Goal: Task Accomplishment & Management: Complete application form

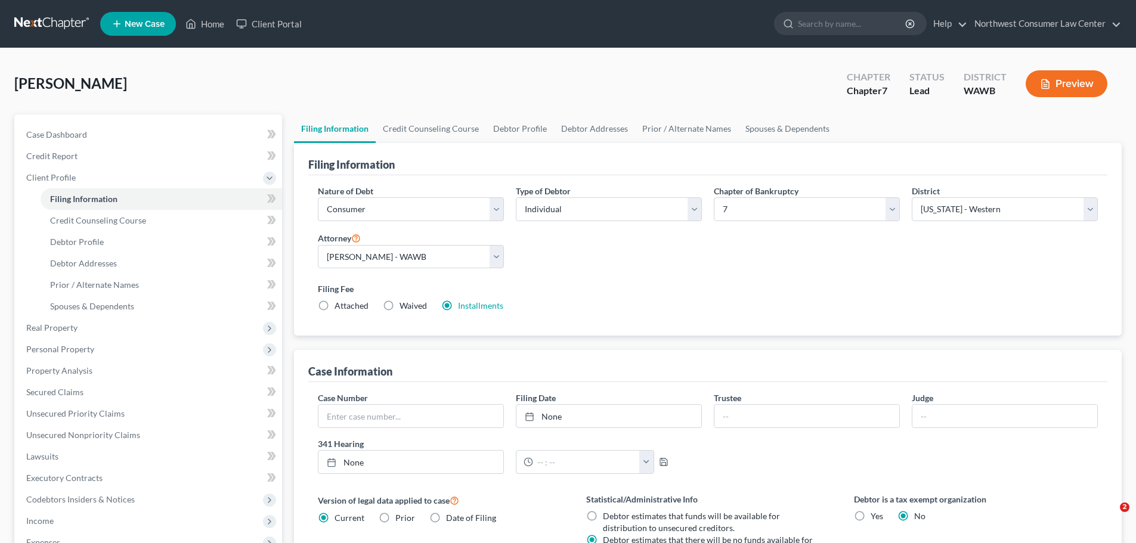
select select "1"
select select "0"
select select "87"
select select "0"
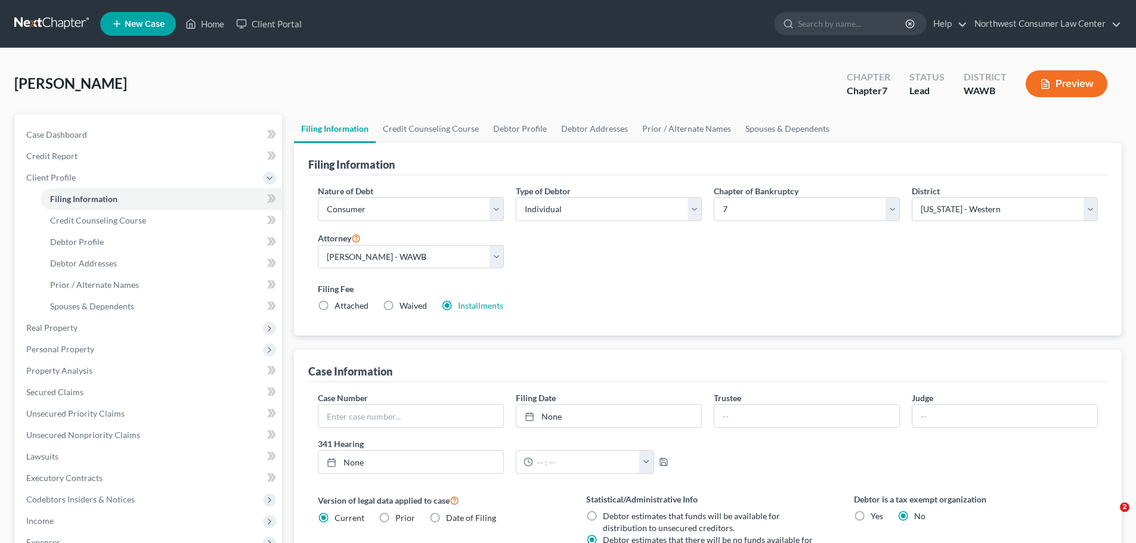
select select "4"
click at [75, 30] on link at bounding box center [52, 23] width 76 height 21
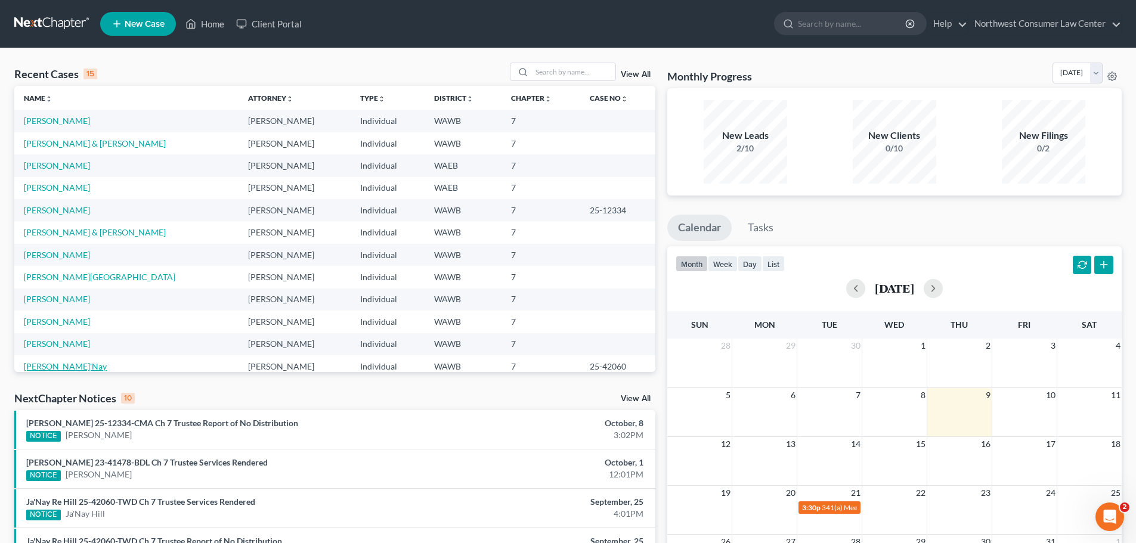
click at [39, 367] on link "[PERSON_NAME]'Nay" at bounding box center [65, 366] width 83 height 10
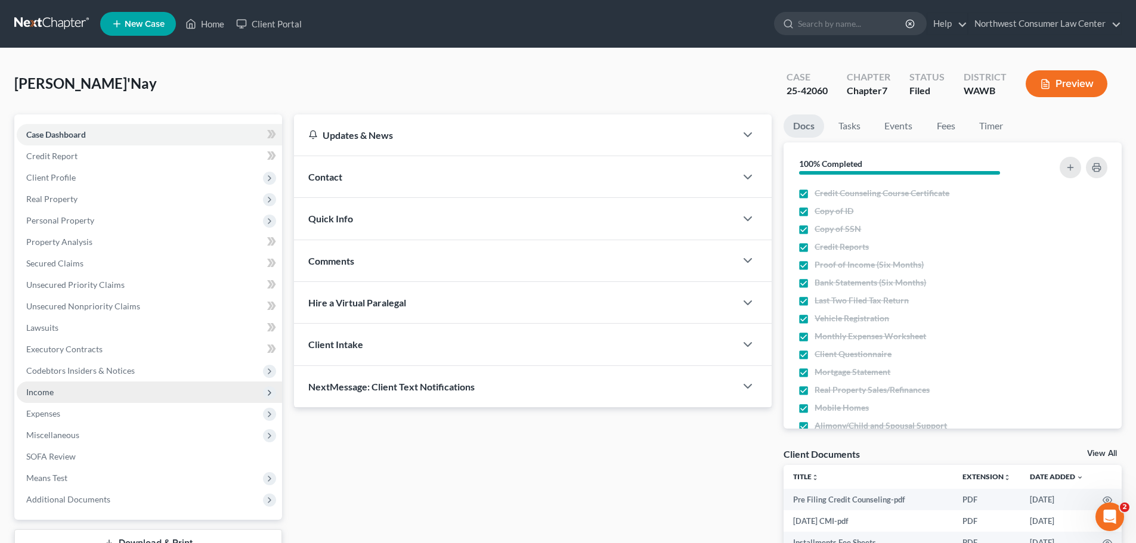
click at [89, 387] on span "Income" at bounding box center [149, 392] width 265 height 21
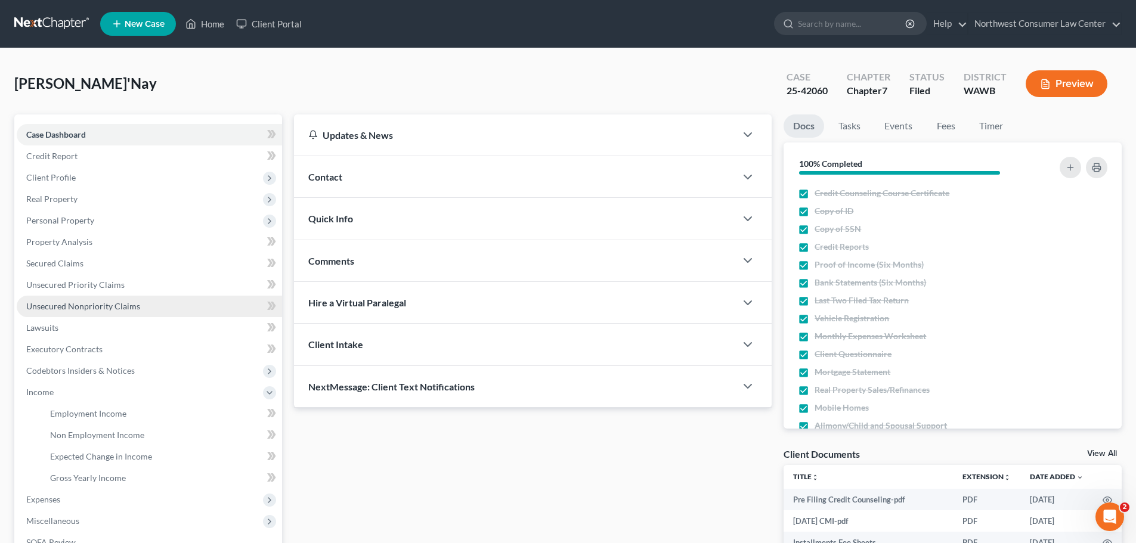
click at [132, 304] on span "Unsecured Nonpriority Claims" at bounding box center [83, 306] width 114 height 10
